Goal: Task Accomplishment & Management: Complete application form

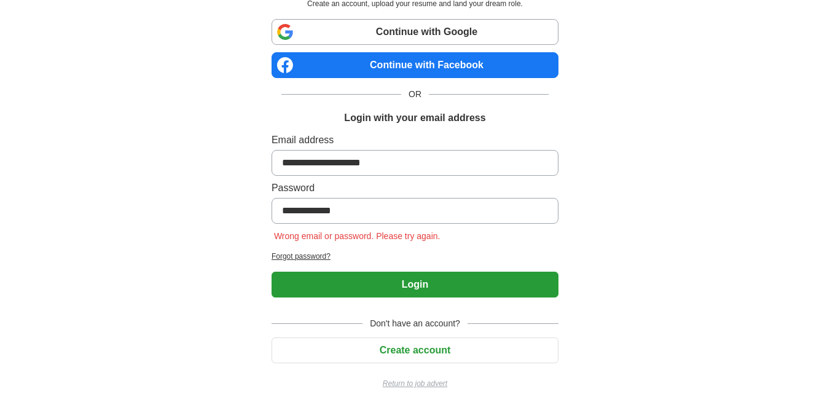
click at [401, 312] on div "Don't have an account? Create account Return to job advert" at bounding box center [415, 348] width 287 height 82
click at [402, 285] on button "Login" at bounding box center [415, 285] width 287 height 26
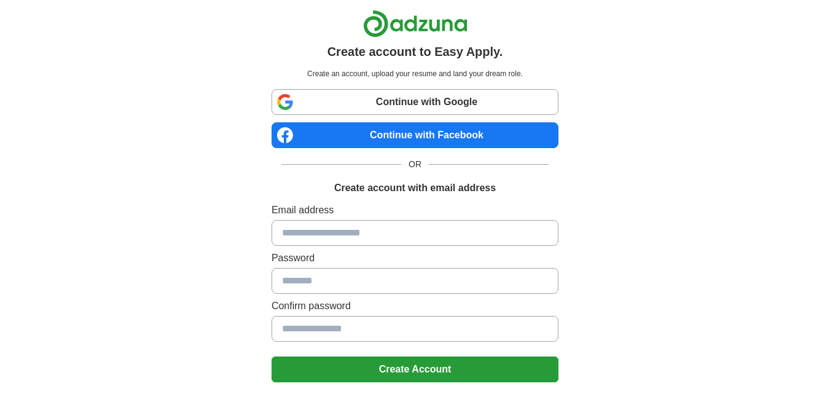
click at [208, 382] on div "Create account to Easy Apply. Create an account, upload your resume and land yo…" at bounding box center [415, 247] width 767 height 494
